Goal: Find specific page/section: Find specific page/section

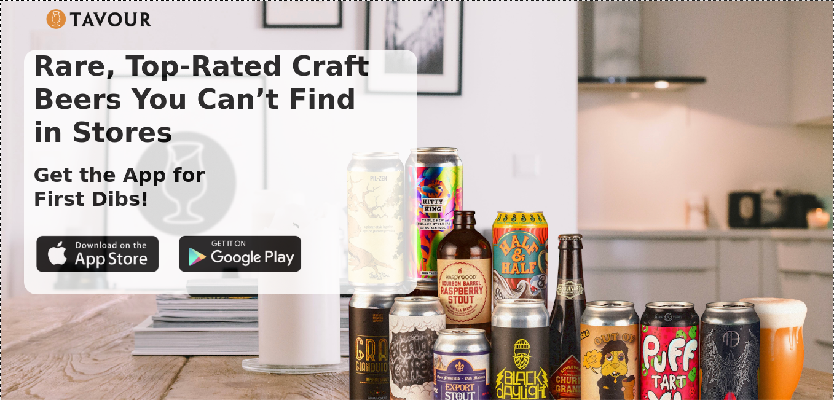
click at [57, 18] on img at bounding box center [99, 19] width 106 height 20
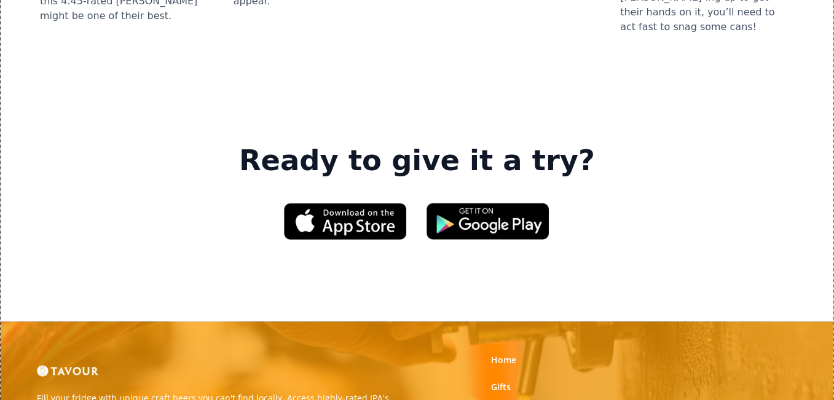
scroll to position [1905, 0]
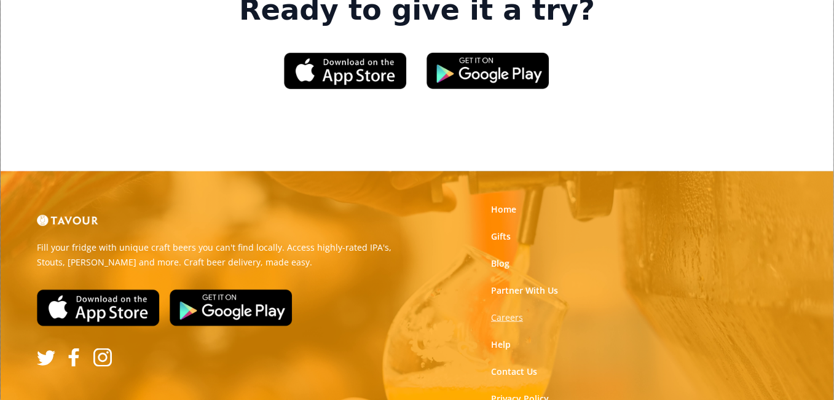
click at [515, 312] on strong "Careers" at bounding box center [507, 318] width 32 height 12
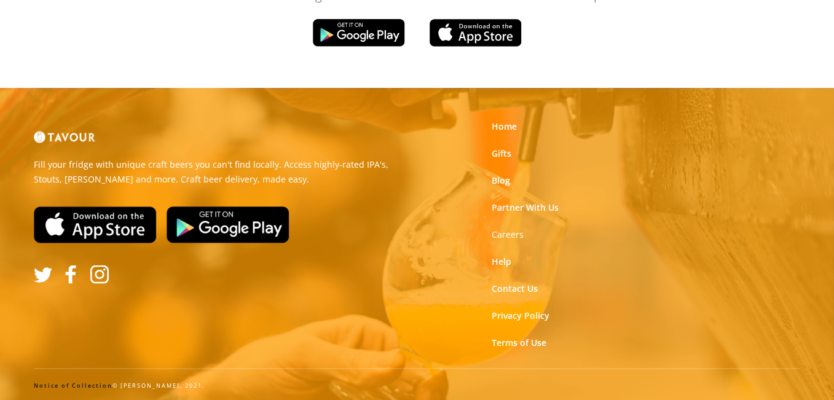
scroll to position [2152, 0]
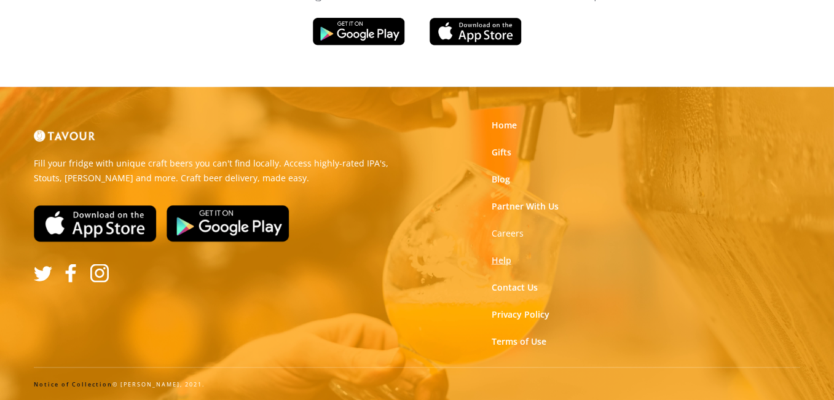
click at [502, 261] on link "Help" at bounding box center [502, 260] width 20 height 12
